Goal: Task Accomplishment & Management: Use online tool/utility

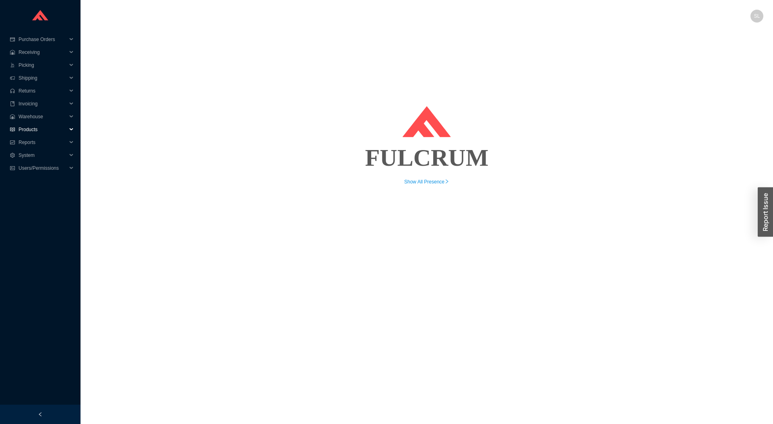
click at [34, 126] on span "Products" at bounding box center [43, 129] width 48 height 13
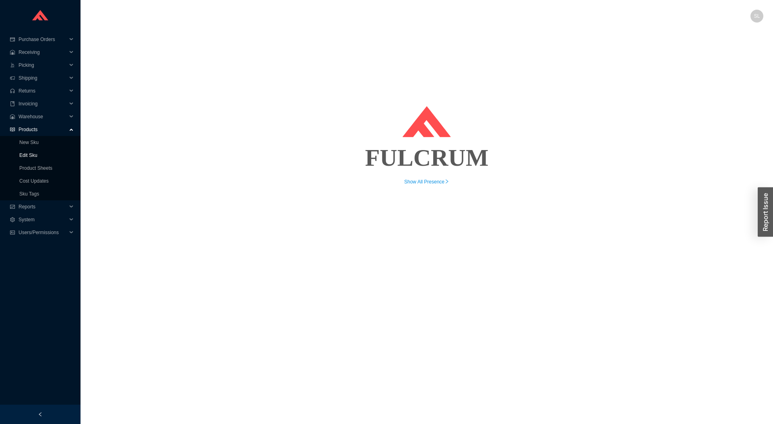
click at [36, 153] on link "Edit Sku" at bounding box center [28, 156] width 18 height 6
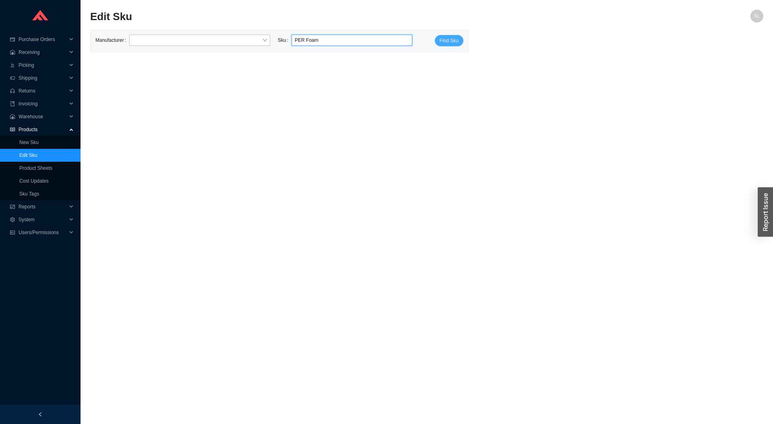
type input "PER Foam"
click at [445, 44] on span "Find Sku" at bounding box center [449, 41] width 19 height 8
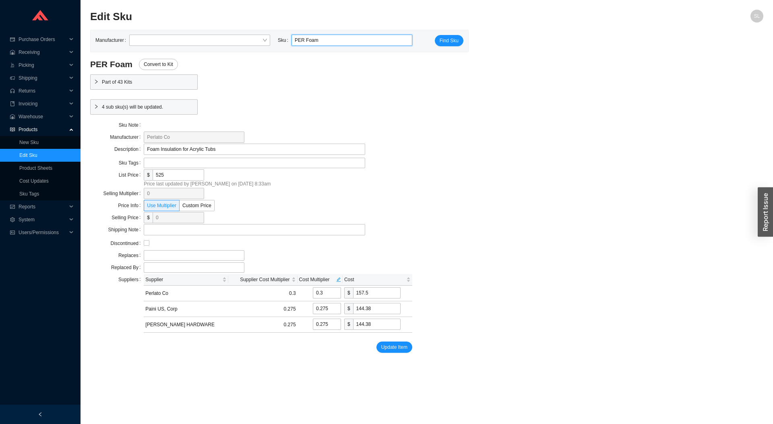
click at [94, 81] on icon "right" at bounding box center [96, 81] width 5 height 5
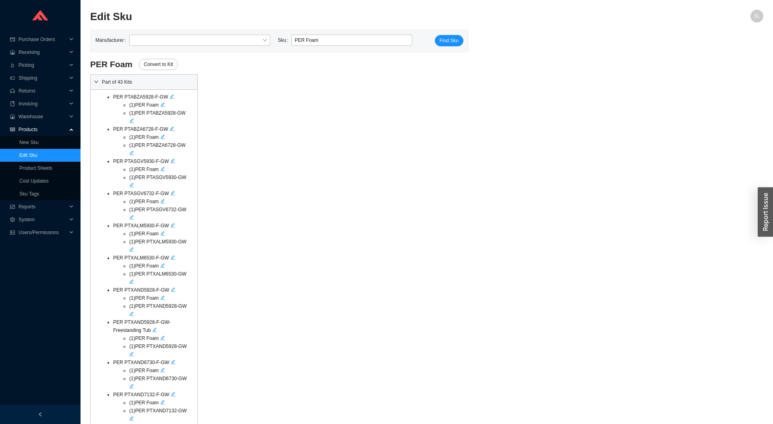
click at [94, 81] on icon "right" at bounding box center [96, 81] width 5 height 5
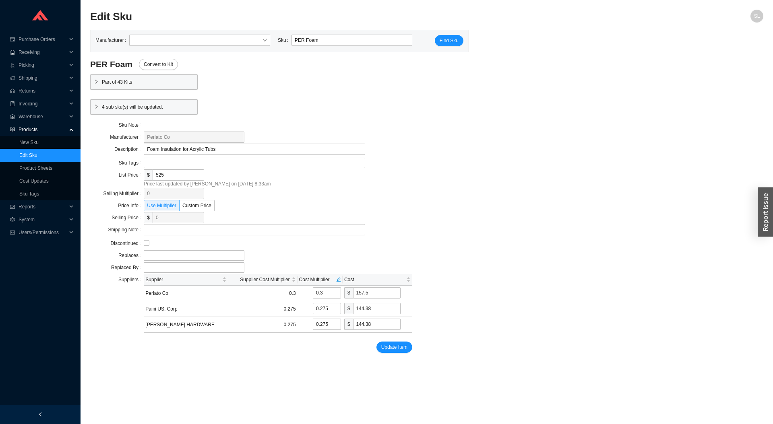
click at [95, 104] on icon "right" at bounding box center [96, 106] width 5 height 5
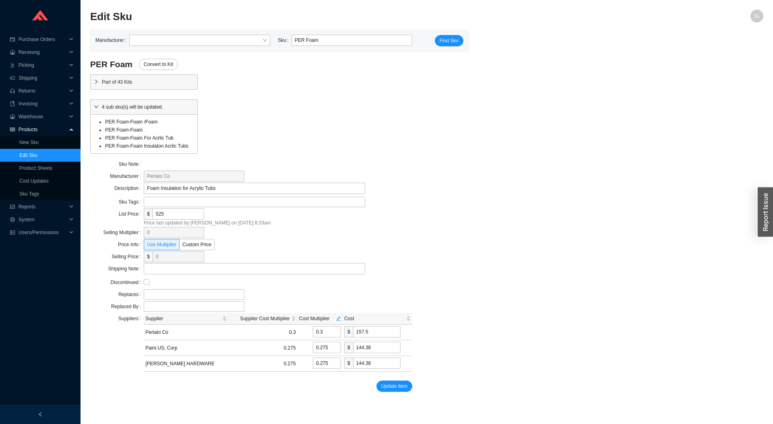
click at [95, 104] on icon "right" at bounding box center [96, 106] width 5 height 5
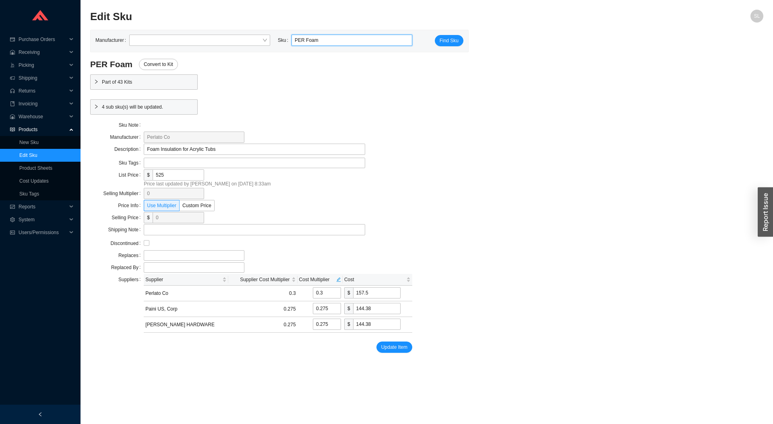
click at [327, 36] on input "PER Foam" at bounding box center [352, 40] width 114 height 10
click at [472, 136] on div "PER Foam Convert to Kit Part of 43 Kits PER PTABZA5928-F-GW ( 1 ) PER Foam ( 1 …" at bounding box center [426, 206] width 673 height 294
